Goal: Task Accomplishment & Management: Complete application form

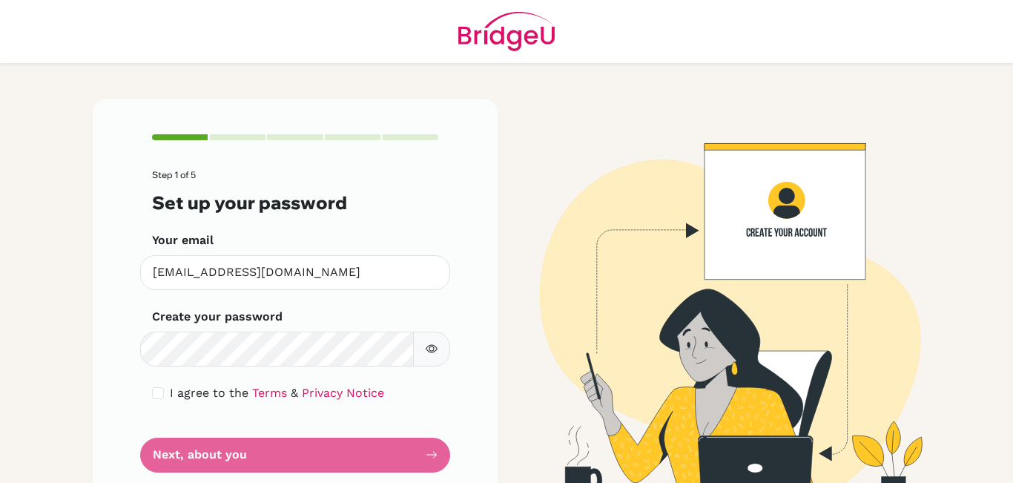
click at [165, 117] on div "Step 1 of 5 Set up your password Your email [EMAIL_ADDRESS][DOMAIN_NAME] Invali…" at bounding box center [295, 303] width 405 height 409
drag, startPoint x: 0, startPoint y: 0, endPoint x: 165, endPoint y: 118, distance: 203.1
click at [165, 117] on div "Step 1 of 5 Set up your password Your email [EMAIL_ADDRESS][DOMAIN_NAME] Invali…" at bounding box center [295, 303] width 405 height 409
click at [165, 118] on div "Step 1 of 5 Set up your password Your email [EMAIL_ADDRESS][DOMAIN_NAME] Invali…" at bounding box center [295, 303] width 405 height 409
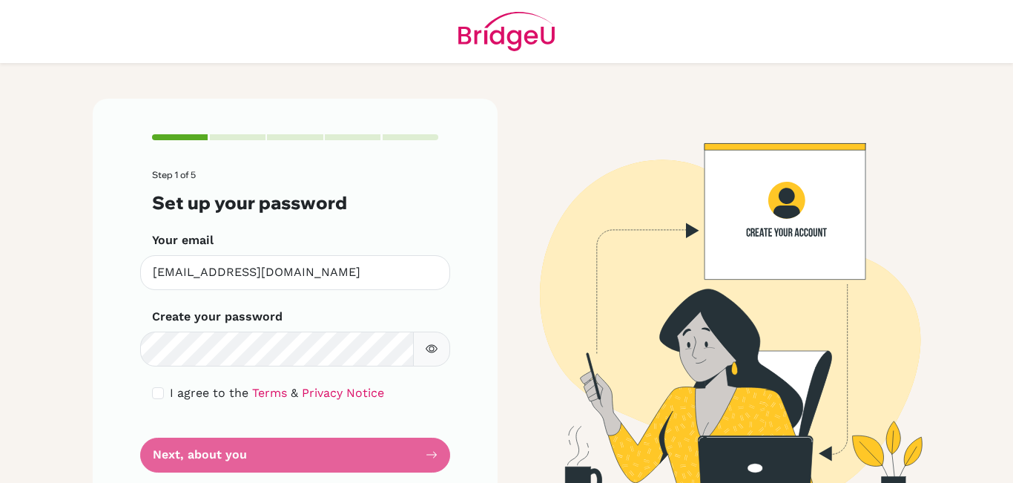
click at [165, 118] on div "Step 1 of 5 Set up your password Your email [EMAIL_ADDRESS][DOMAIN_NAME] Invali…" at bounding box center [295, 303] width 405 height 409
click at [426, 345] on icon "button" at bounding box center [432, 349] width 12 height 8
click at [271, 468] on form "Step 1 of 5 Set up your password Your email [EMAIL_ADDRESS][DOMAIN_NAME] Invali…" at bounding box center [295, 321] width 286 height 302
click at [435, 461] on div "Step 1 of 5 Set up your password Your email [EMAIL_ADDRESS][DOMAIN_NAME] Invali…" at bounding box center [295, 303] width 405 height 409
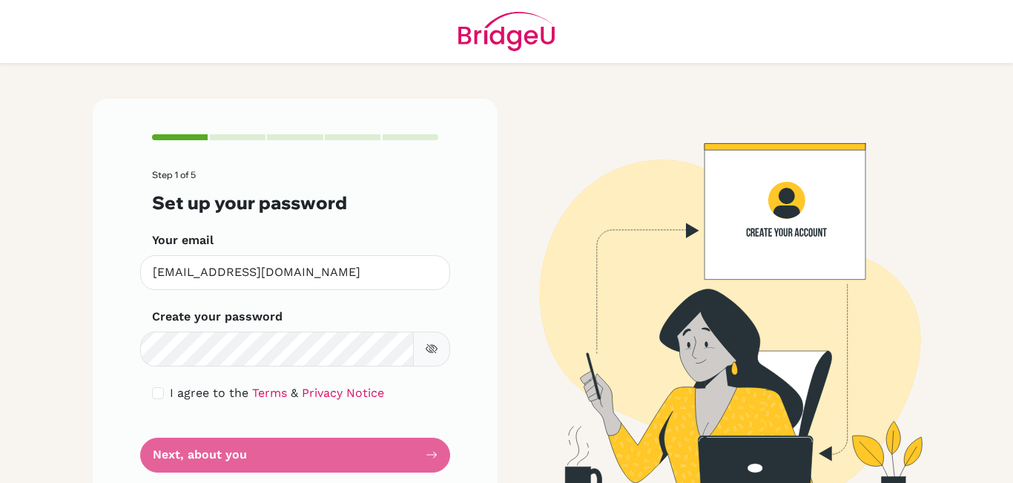
click at [429, 461] on form "Step 1 of 5 Set up your password Your email [EMAIL_ADDRESS][DOMAIN_NAME] Invali…" at bounding box center [295, 321] width 286 height 302
click at [426, 456] on form "Step 1 of 5 Set up your password Your email [EMAIL_ADDRESS][DOMAIN_NAME] Invali…" at bounding box center [295, 321] width 286 height 302
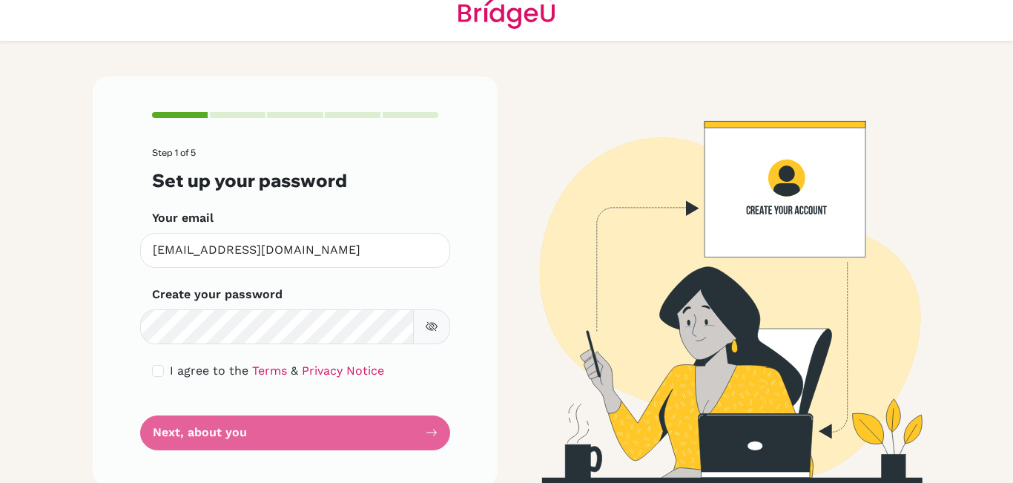
scroll to position [37, 0]
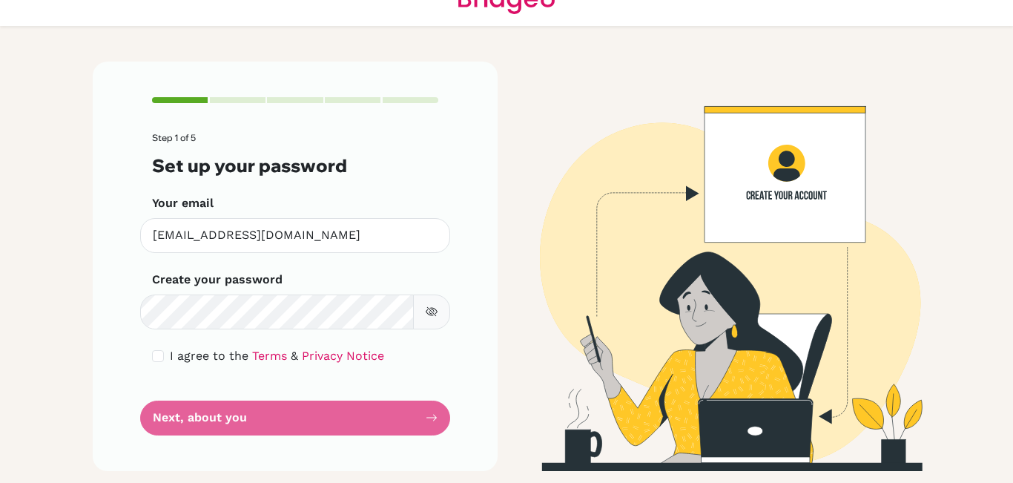
click at [237, 419] on form "Step 1 of 5 Set up your password Your email [EMAIL_ADDRESS][DOMAIN_NAME] Invali…" at bounding box center [295, 284] width 286 height 302
click at [230, 422] on form "Step 1 of 5 Set up your password Your email [EMAIL_ADDRESS][DOMAIN_NAME] Invali…" at bounding box center [295, 284] width 286 height 302
click at [222, 422] on form "Step 1 of 5 Set up your password Your email [EMAIL_ADDRESS][DOMAIN_NAME] Invali…" at bounding box center [295, 284] width 286 height 302
click at [203, 420] on form "Step 1 of 5 Set up your password Your email [EMAIL_ADDRESS][DOMAIN_NAME] Invali…" at bounding box center [295, 284] width 286 height 302
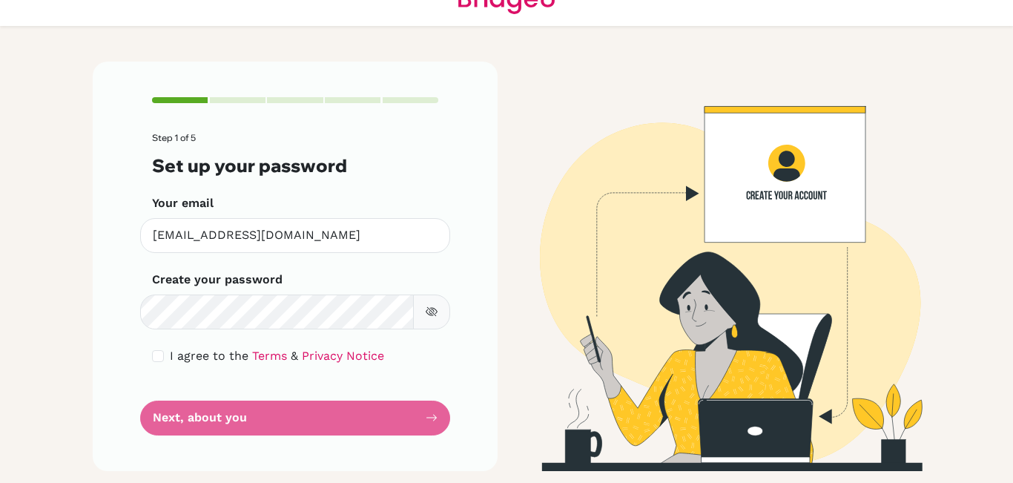
click at [383, 375] on form "Step 1 of 5 Set up your password Your email [EMAIL_ADDRESS][DOMAIN_NAME] Invali…" at bounding box center [295, 284] width 286 height 302
click at [152, 354] on input "checkbox" at bounding box center [158, 356] width 12 height 12
checkbox input "true"
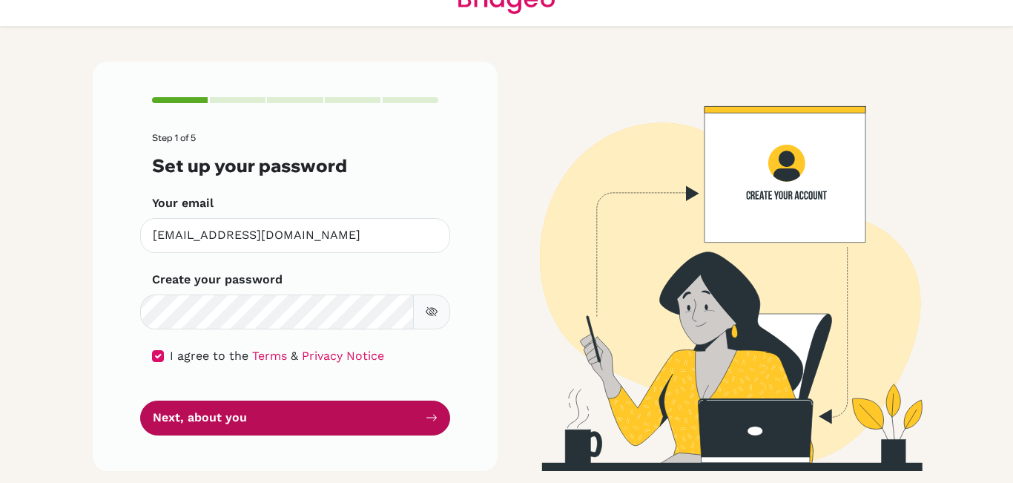
click at [248, 414] on button "Next, about you" at bounding box center [295, 417] width 310 height 35
click at [409, 426] on button "Next, about you" at bounding box center [295, 417] width 310 height 35
click at [426, 415] on icon "submit" at bounding box center [432, 418] width 12 height 12
